Goal: Task Accomplishment & Management: Complete application form

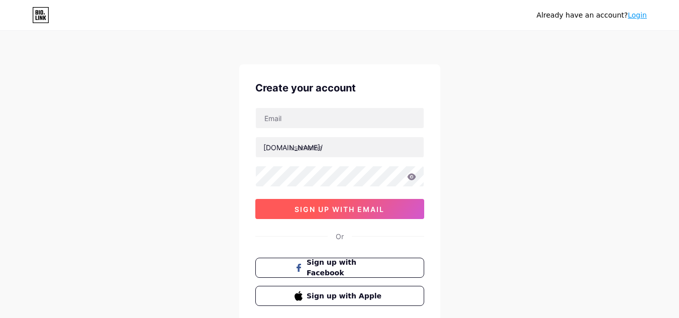
scroll to position [66, 0]
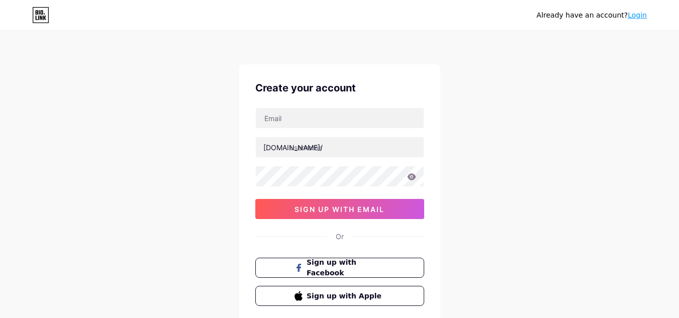
scroll to position [66, 0]
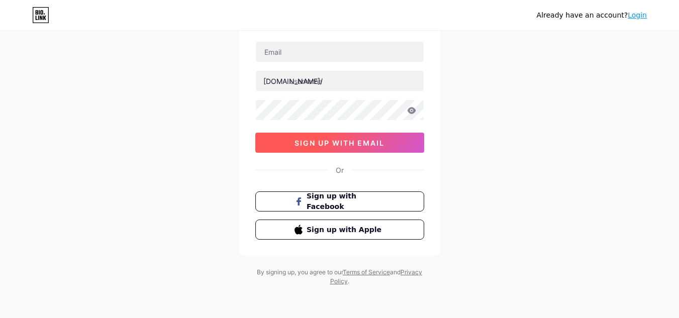
click at [353, 153] on div "Create your account bio.link/ sign up with email Or Sign up with Facebook Sign …" at bounding box center [339, 127] width 201 height 258
click at [352, 145] on span "sign up with email" at bounding box center [340, 143] width 90 height 9
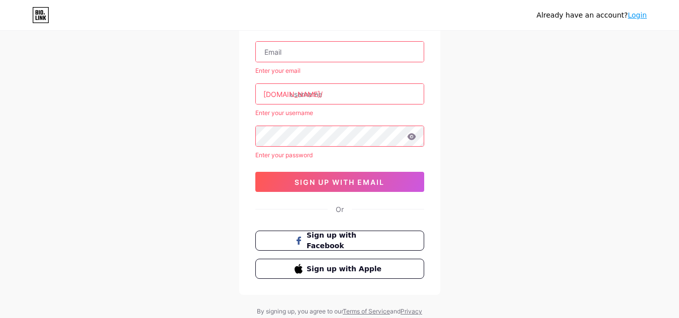
click at [340, 53] on input "text" at bounding box center [340, 52] width 168 height 20
type input "zahidiabdullah76@Gmail.com"
click at [358, 149] on div "zahidiabdullah76@Gmail.com Enter your email bio.link/ Enter your username Enter…" at bounding box center [339, 116] width 169 height 151
click at [336, 91] on input "text" at bounding box center [340, 94] width 168 height 20
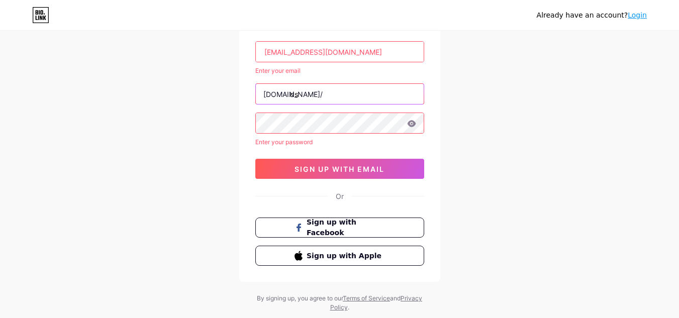
type input "d"
type input "ds"
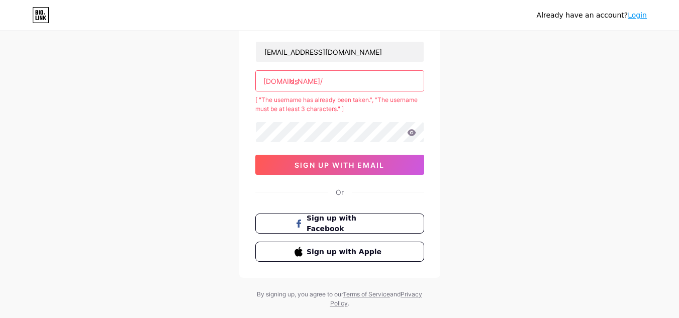
click at [328, 86] on input "ds" at bounding box center [340, 81] width 168 height 20
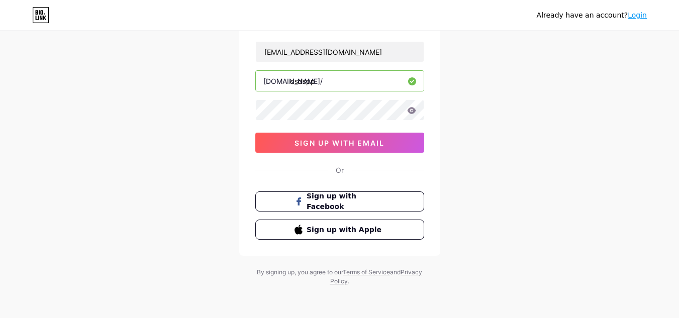
click at [343, 123] on div "zahidiabdullah76@Gmail.com bio.link/ dsdspp sign up with email" at bounding box center [339, 97] width 169 height 112
click at [414, 109] on icon at bounding box center [411, 110] width 9 height 7
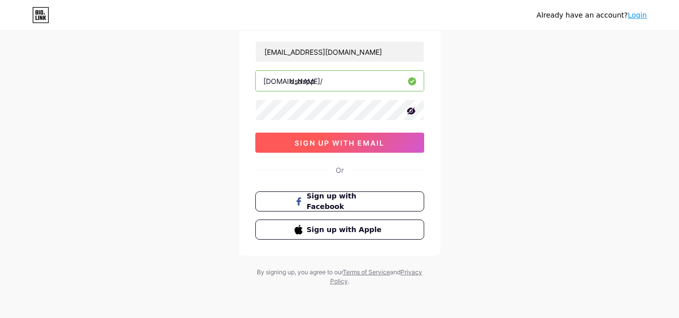
drag, startPoint x: 378, startPoint y: 135, endPoint x: 370, endPoint y: 135, distance: 8.0
click at [370, 135] on button "sign up with email" at bounding box center [339, 143] width 169 height 20
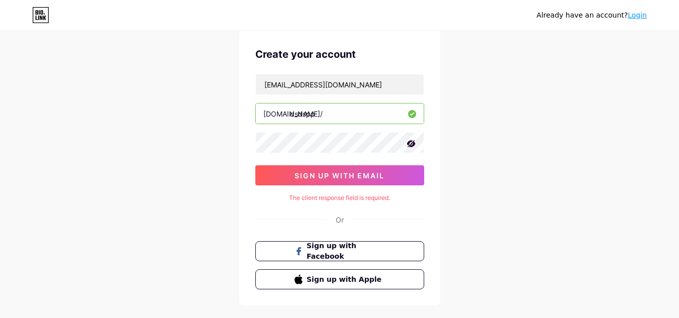
scroll to position [33, 0]
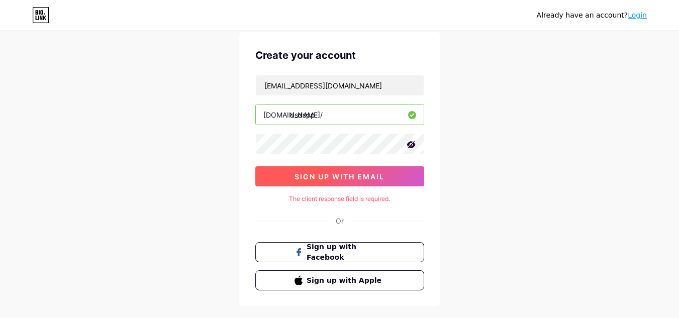
click at [370, 184] on button "sign up with email" at bounding box center [339, 176] width 169 height 20
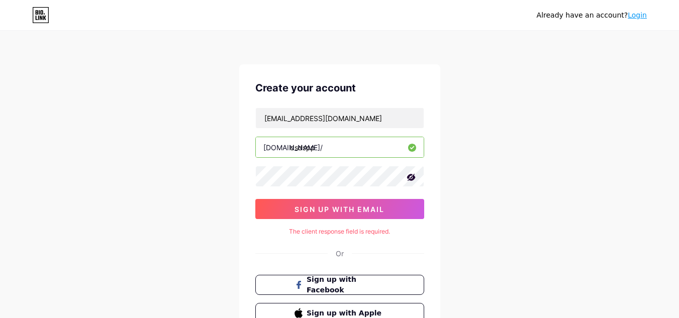
scroll to position [12, 0]
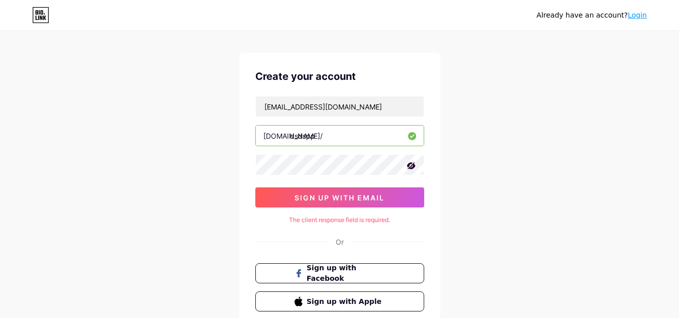
click at [361, 139] on input "dsdspp" at bounding box center [340, 136] width 168 height 20
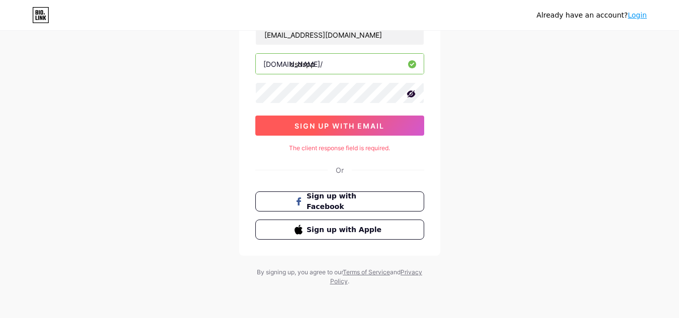
scroll to position [0, 0]
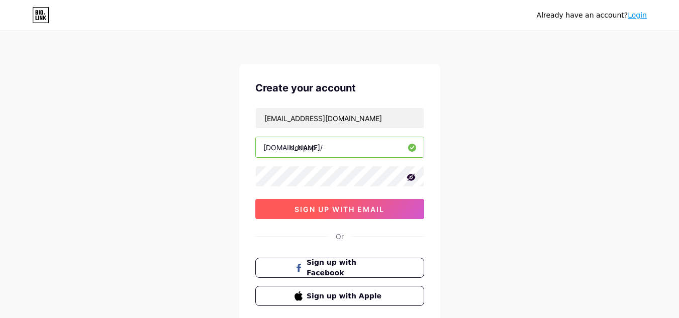
type input "dodpop"
click at [388, 201] on button "sign up with email" at bounding box center [339, 209] width 169 height 20
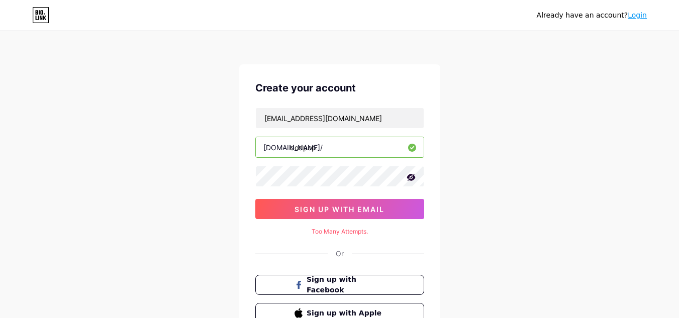
click at [633, 19] on link "Login" at bounding box center [637, 15] width 19 height 8
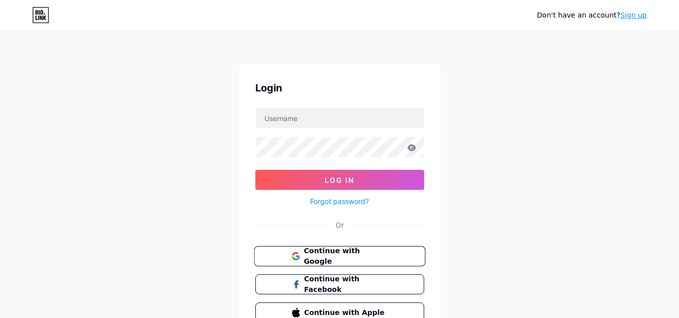
click at [405, 250] on button "Continue with Google" at bounding box center [339, 256] width 171 height 21
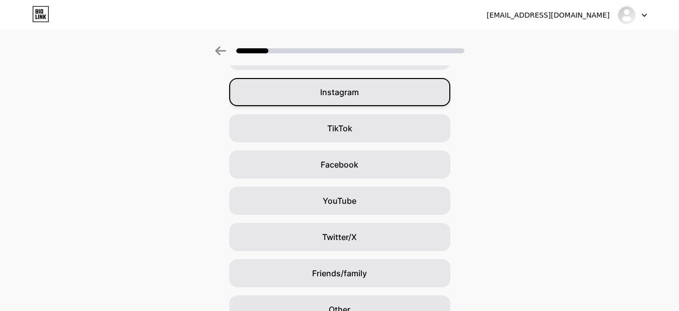
scroll to position [74, 4]
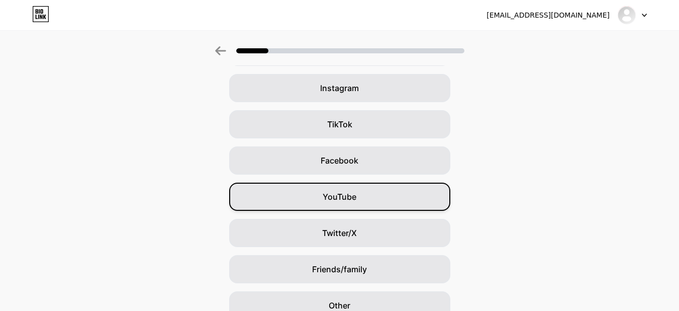
click at [387, 191] on div "YouTube" at bounding box center [339, 197] width 221 height 28
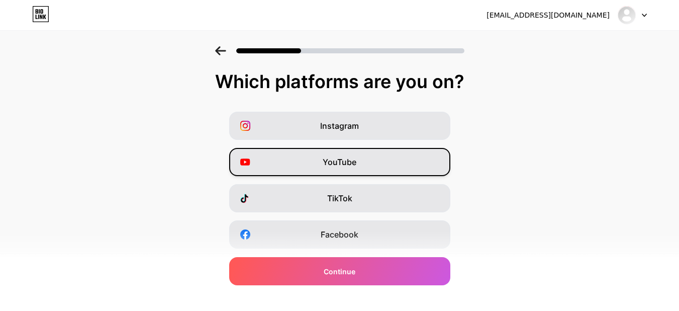
click at [356, 151] on div "YouTube" at bounding box center [339, 162] width 221 height 28
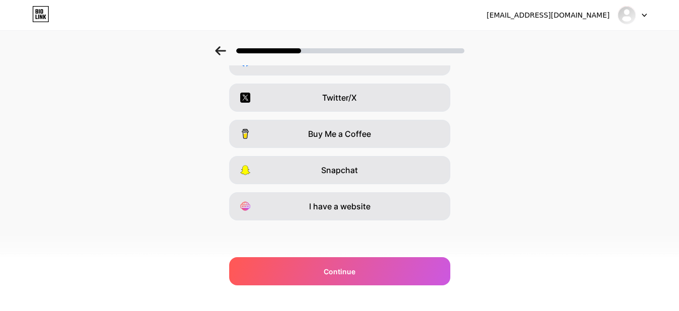
scroll to position [0, 8]
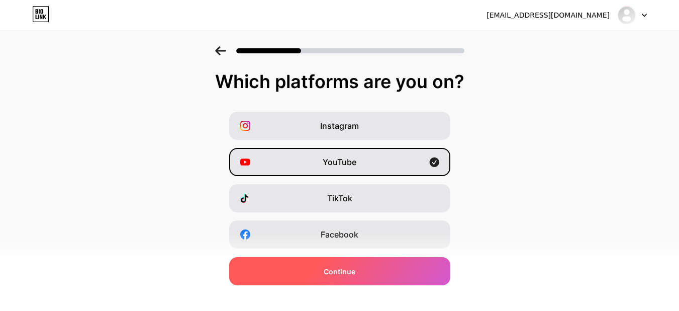
click at [375, 278] on div "Continue" at bounding box center [339, 271] width 221 height 28
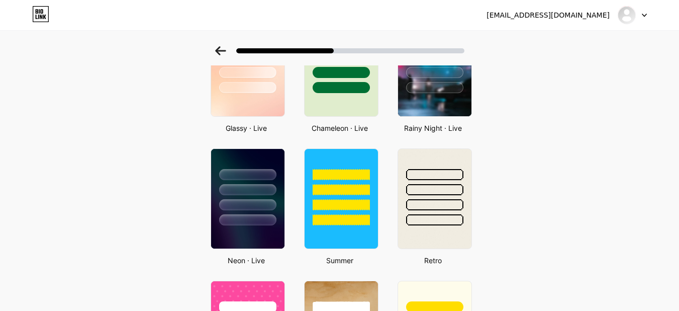
scroll to position [364, 0]
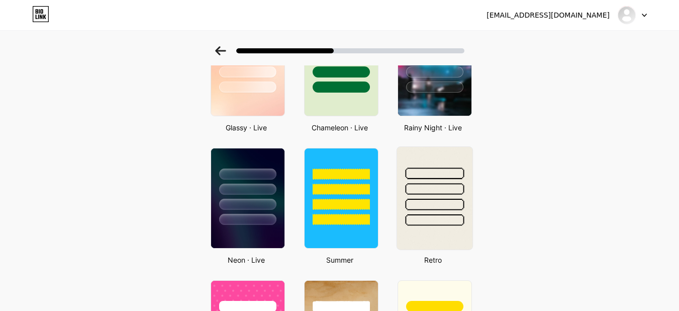
click at [423, 168] on div at bounding box center [434, 173] width 59 height 12
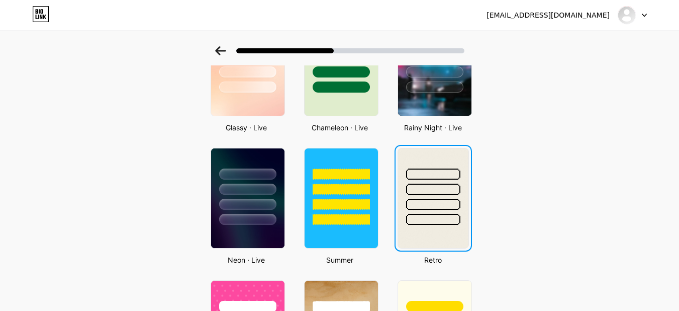
scroll to position [0, 0]
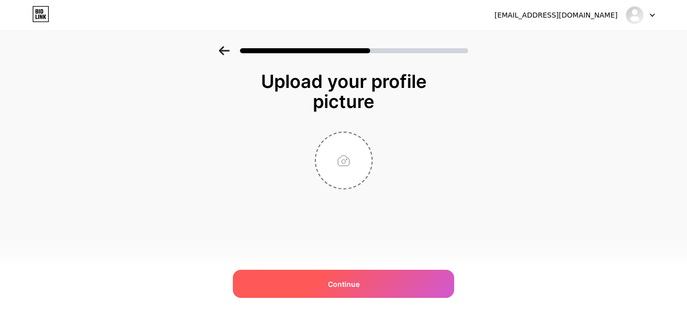
click at [349, 286] on span "Continue" at bounding box center [344, 284] width 32 height 11
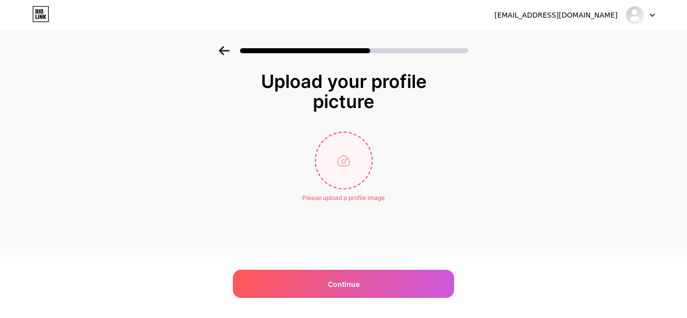
click at [334, 166] on input "file" at bounding box center [344, 161] width 56 height 56
type input "C:\fakepath\download.jpeg"
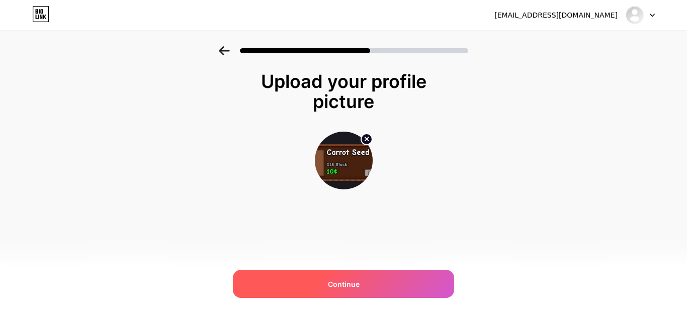
click at [285, 286] on div "Continue" at bounding box center [343, 284] width 221 height 28
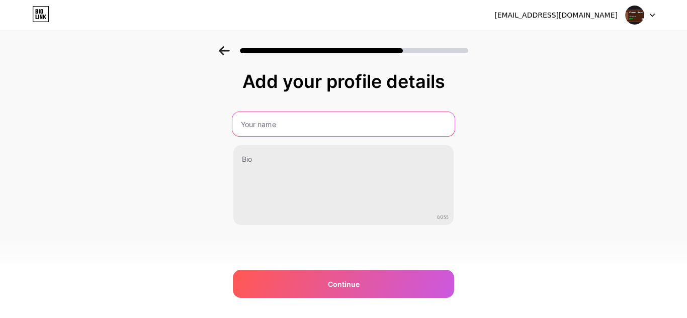
click at [265, 122] on input "text" at bounding box center [343, 124] width 222 height 24
type input "BoxyBop"
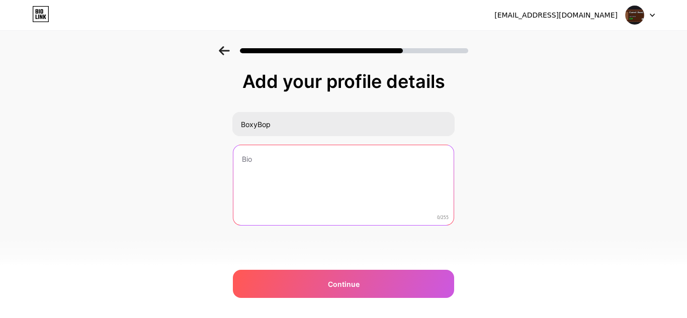
click at [316, 179] on textarea at bounding box center [343, 185] width 220 height 81
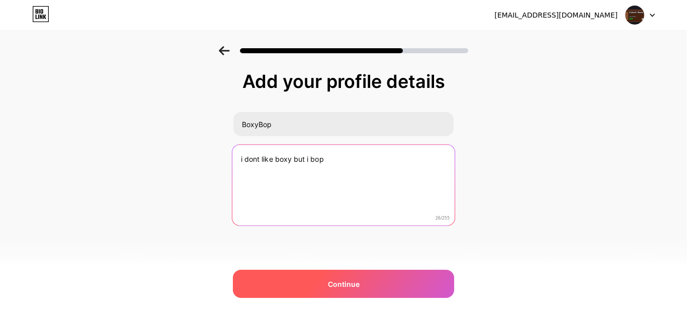
type textarea "i dont like boxy but i bop"
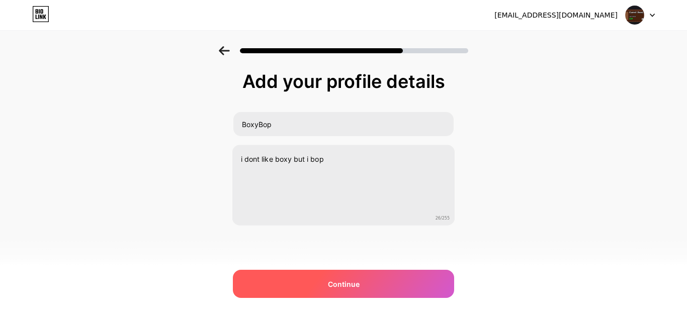
click at [354, 277] on div "Continue" at bounding box center [343, 284] width 221 height 28
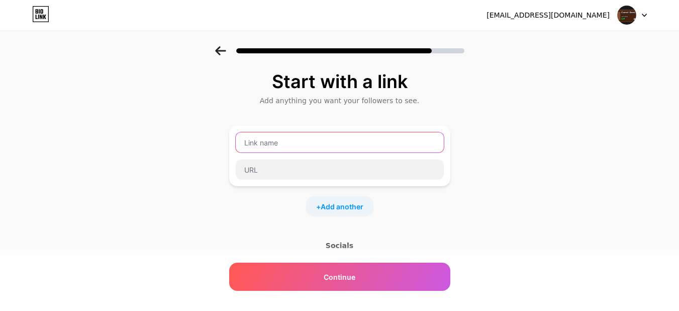
click at [351, 144] on input "text" at bounding box center [340, 142] width 208 height 20
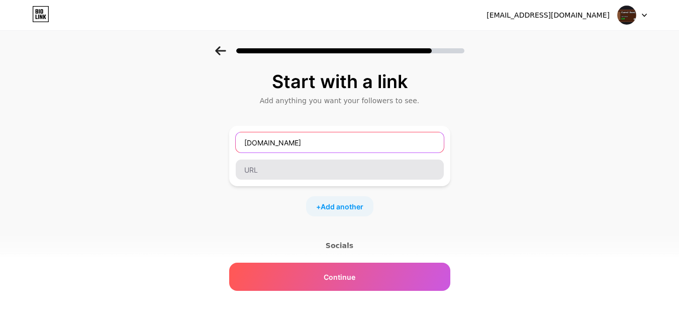
type input "[DOMAIN_NAME]"
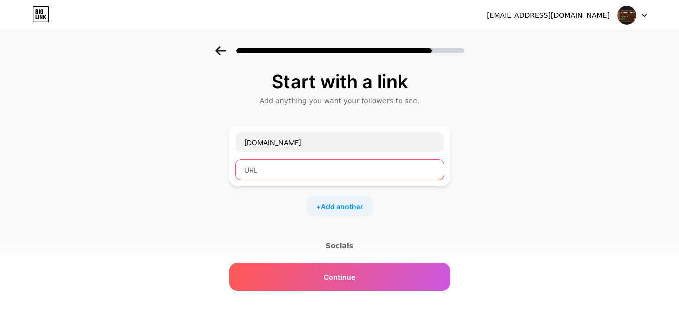
click at [374, 172] on input "text" at bounding box center [340, 169] width 208 height 20
paste input "[DOMAIN_NAME]"
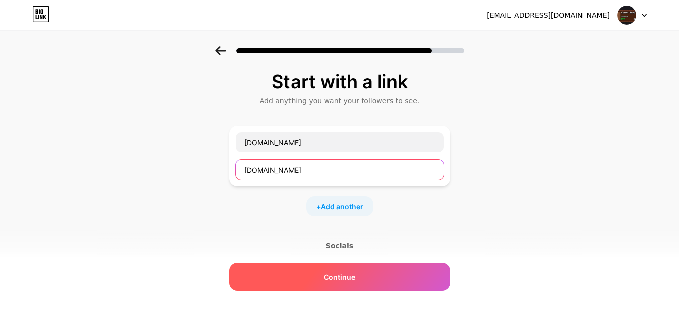
type input "[DOMAIN_NAME]"
click at [413, 274] on div "Continue" at bounding box center [339, 276] width 221 height 28
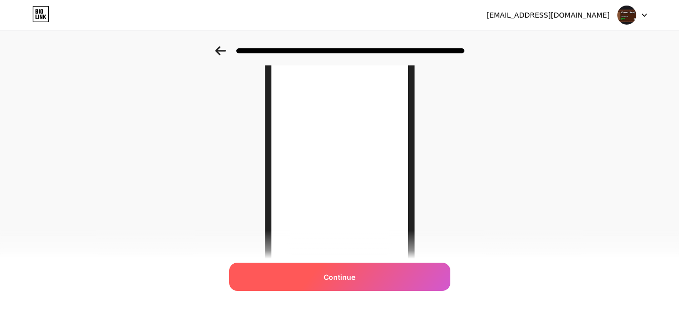
scroll to position [110, 0]
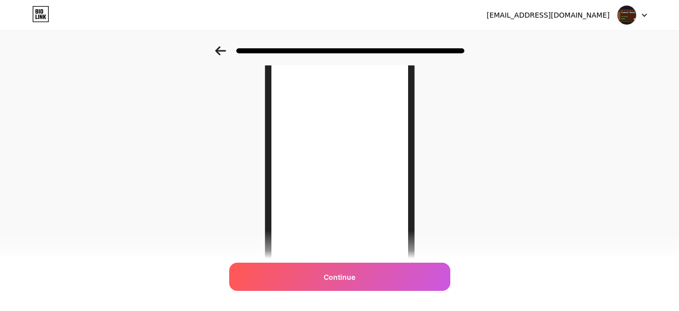
click at [410, 294] on div at bounding box center [340, 146] width 150 height 309
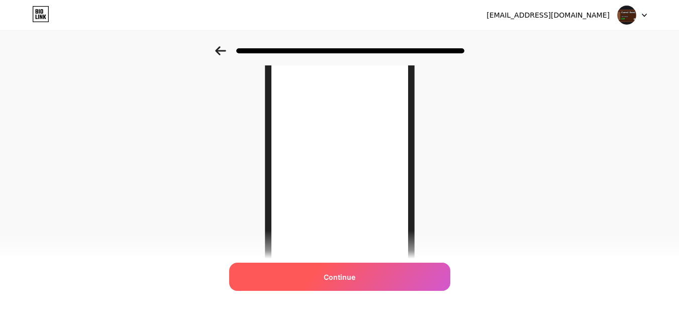
click at [404, 273] on div "Continue" at bounding box center [339, 276] width 221 height 28
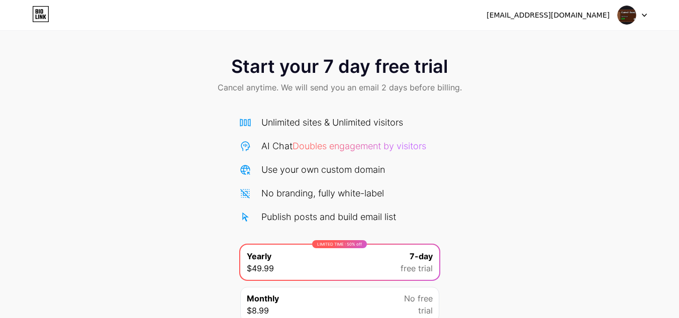
click at [561, 14] on div "[EMAIL_ADDRESS][DOMAIN_NAME]" at bounding box center [548, 15] width 123 height 11
